Goal: Information Seeking & Learning: Learn about a topic

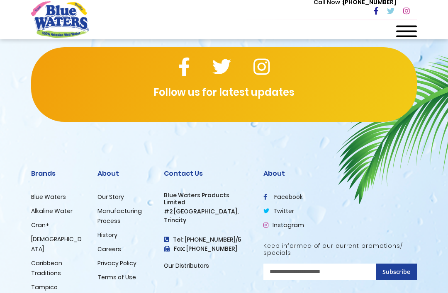
scroll to position [1474, 0]
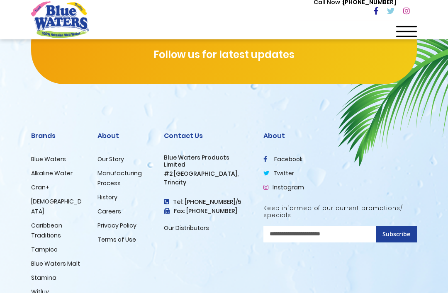
click at [105, 209] on link "Careers" at bounding box center [109, 211] width 24 height 8
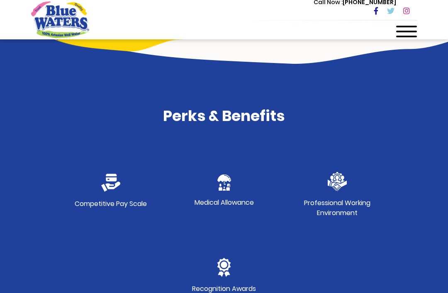
scroll to position [381, 0]
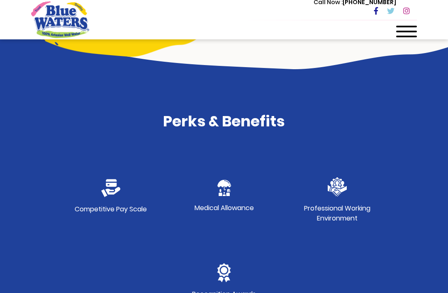
click at [108, 176] on div "Competitive Pay Scale" at bounding box center [110, 200] width 113 height 85
click at [105, 202] on div "Competitive Pay Scale" at bounding box center [110, 200] width 113 height 85
click at [107, 203] on div "Competitive Pay Scale" at bounding box center [110, 200] width 113 height 85
click at [111, 207] on p "Competitive Pay Scale" at bounding box center [111, 209] width 72 height 10
click at [105, 201] on div "Competitive Pay Scale" at bounding box center [110, 200] width 113 height 85
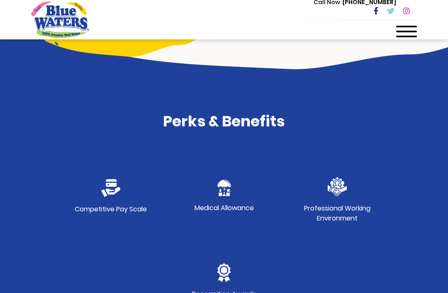
click at [229, 214] on div "Medical Allowance" at bounding box center [224, 200] width 113 height 85
click at [222, 204] on p "Medical Allowance" at bounding box center [224, 208] width 59 height 10
click at [221, 204] on p "Medical Allowance" at bounding box center [224, 208] width 59 height 10
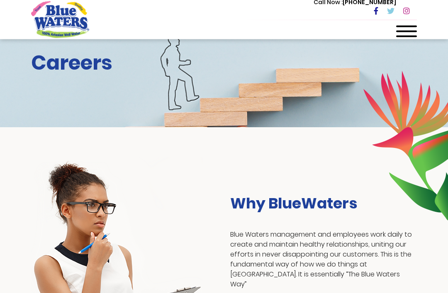
scroll to position [0, 0]
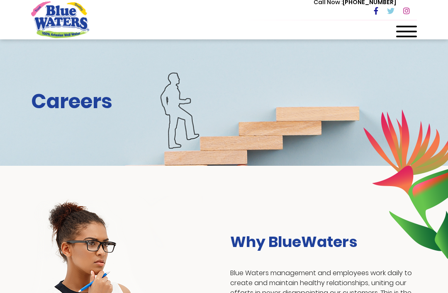
click at [413, 26] on span at bounding box center [406, 27] width 21 height 2
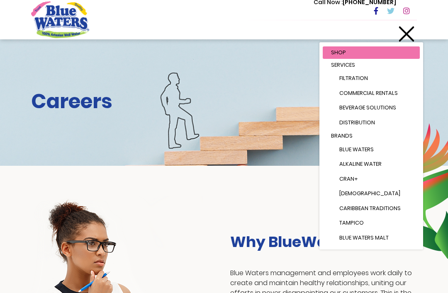
click at [90, 184] on div "Why BlueWaters Blue Waters management and employees work daily to create and ma…" at bounding box center [224, 289] width 448 height 247
